Goal: Information Seeking & Learning: Learn about a topic

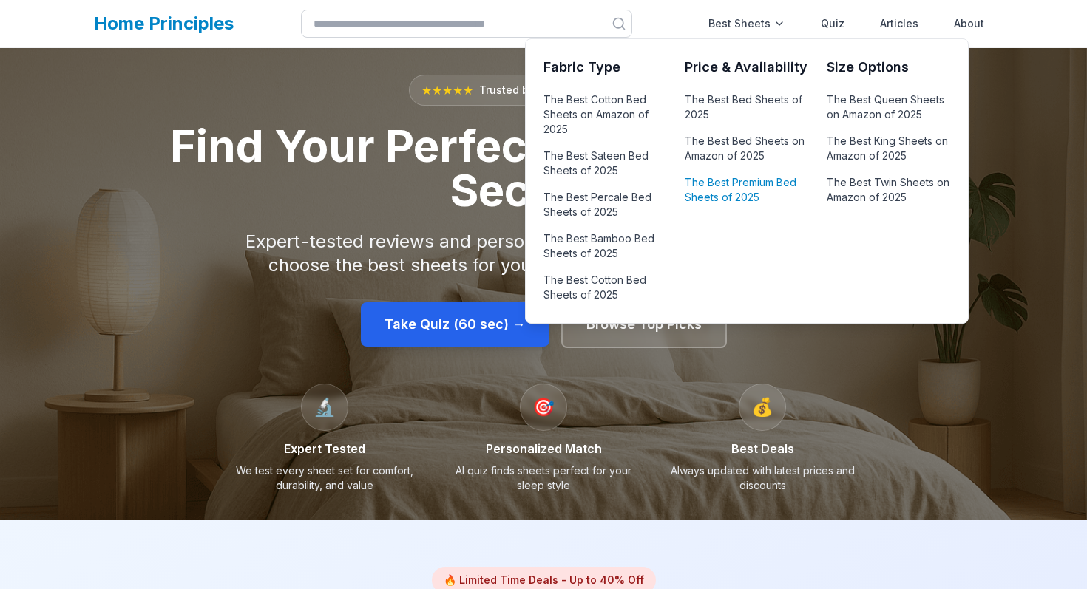
click at [728, 194] on link "The Best Premium Bed Sheets of 2025" at bounding box center [746, 189] width 123 height 35
click at [747, 158] on link "The Best Bed Sheets on Amazon of 2025" at bounding box center [746, 148] width 123 height 35
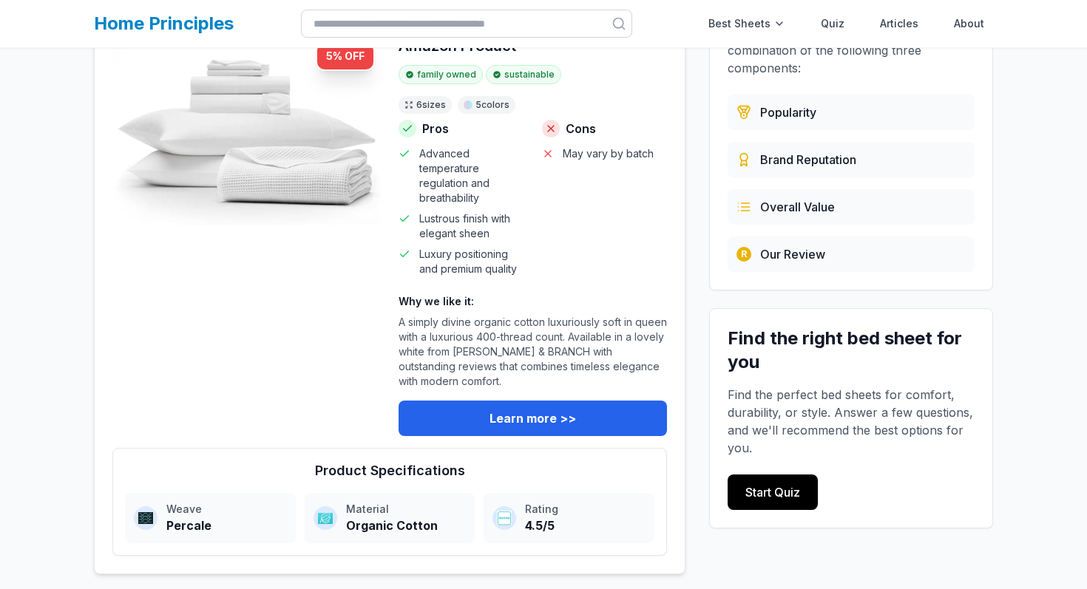
scroll to position [219, 0]
